Goal: Navigation & Orientation: Find specific page/section

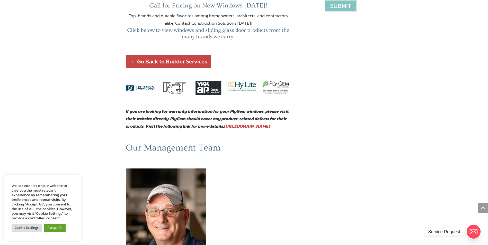
scroll to position [257, 0]
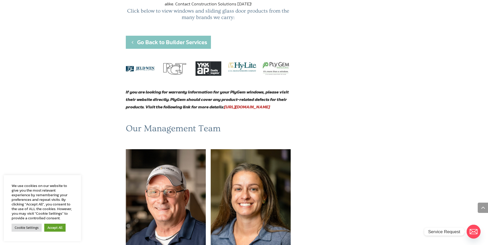
click at [179, 36] on link "Go Back to Builder Services" at bounding box center [168, 42] width 85 height 13
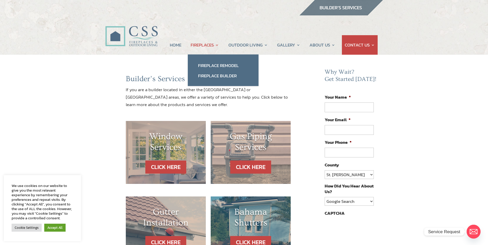
click at [201, 47] on link "FIREPLACES" at bounding box center [204, 45] width 28 height 20
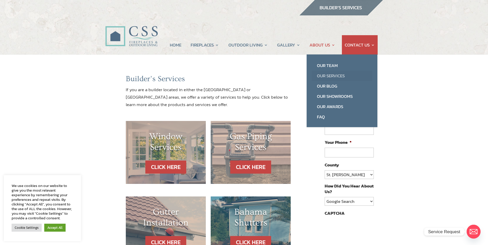
click at [333, 75] on link "Our Services" at bounding box center [342, 76] width 60 height 10
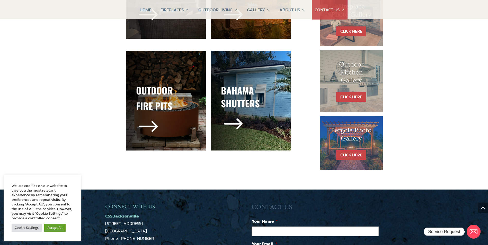
scroll to position [308, 0]
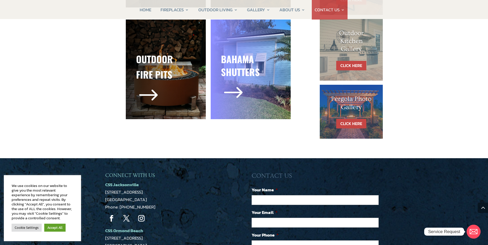
click at [251, 91] on div "$" at bounding box center [250, 93] width 59 height 25
click at [238, 92] on span "$" at bounding box center [233, 93] width 25 height 25
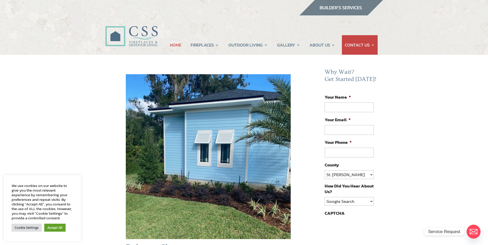
click at [175, 45] on link "HOME" at bounding box center [176, 45] width 12 height 20
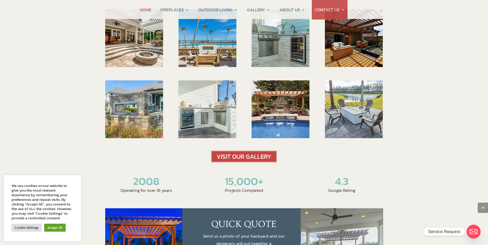
scroll to position [774, 0]
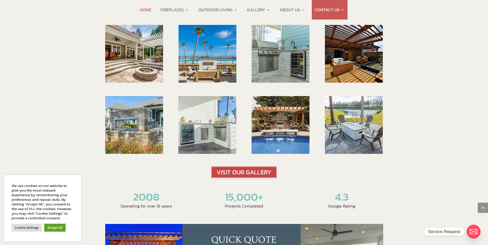
click at [247, 167] on img at bounding box center [244, 173] width 66 height 12
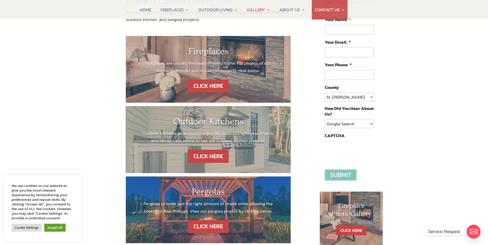
scroll to position [77, 0]
